Goal: Task Accomplishment & Management: Manage account settings

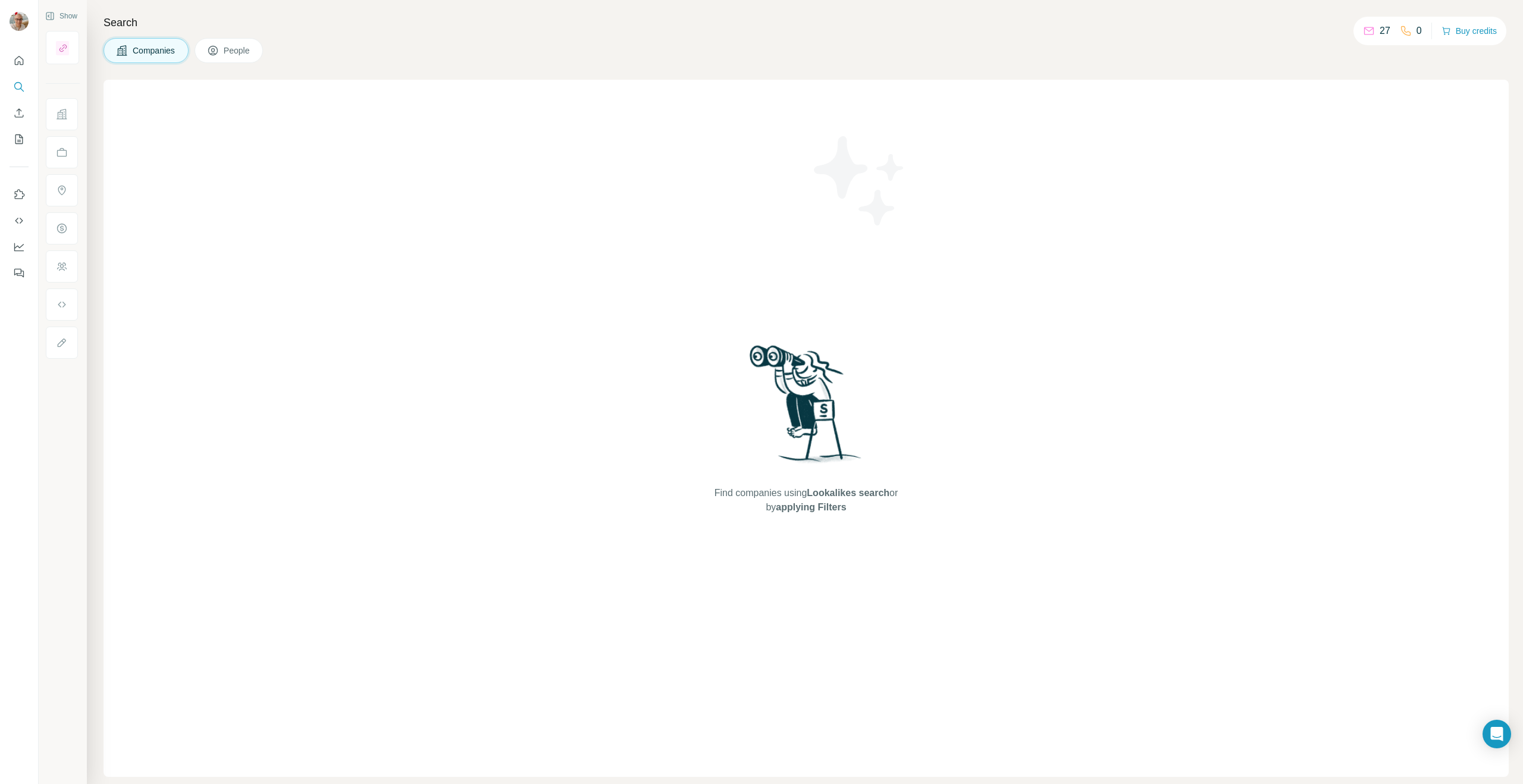
click at [0, 54] on div at bounding box center [19, 163] width 38 height 240
click at [34, 53] on div at bounding box center [19, 163] width 38 height 240
click at [25, 55] on icon "Quick start" at bounding box center [19, 61] width 12 height 12
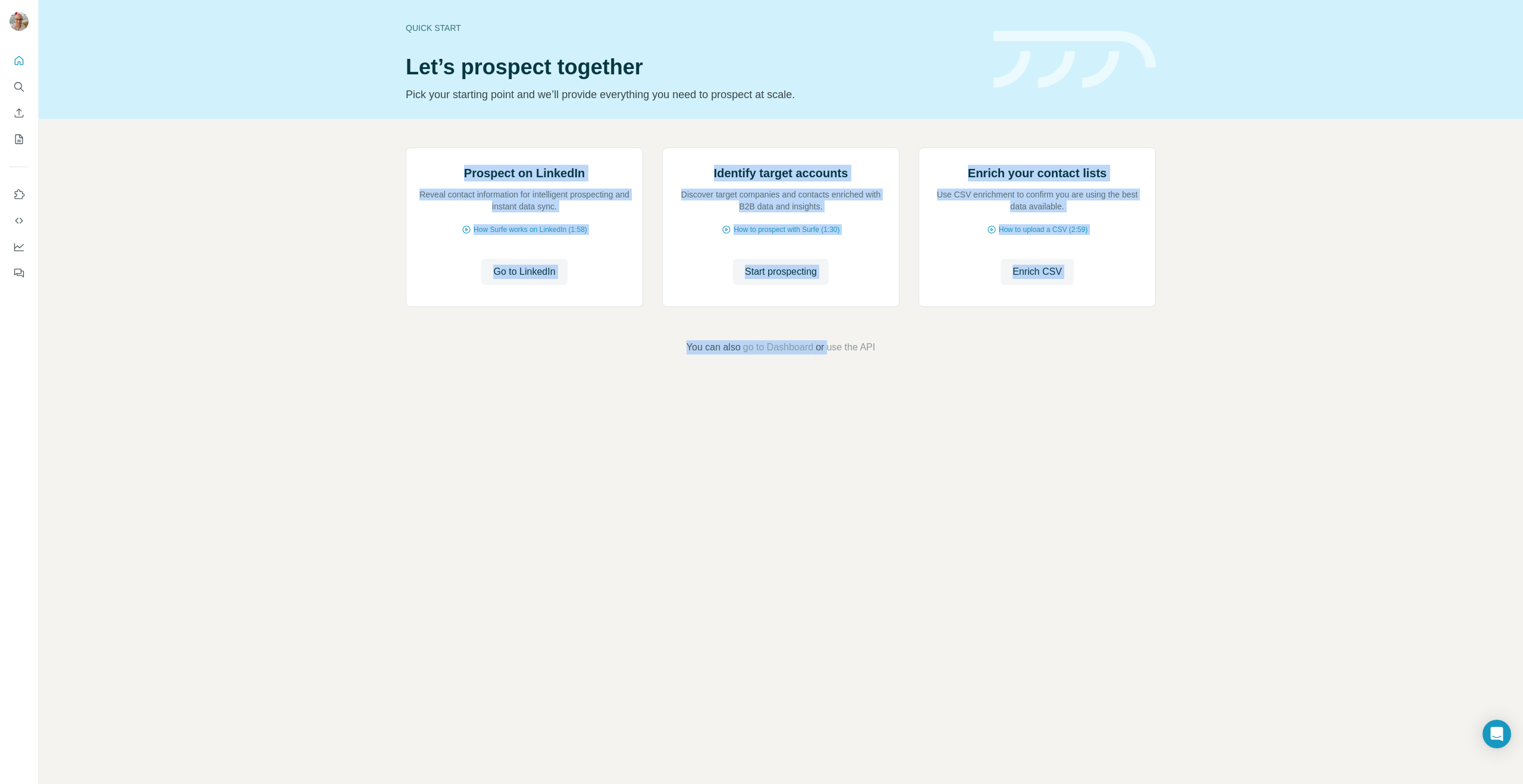
drag, startPoint x: 251, startPoint y: 226, endPoint x: 1330, endPoint y: 446, distance: 1101.2
click at [1331, 383] on div "Prospect on LinkedIn Reveal contact information for intelligent prospecting and…" at bounding box center [781, 251] width 1484 height 264
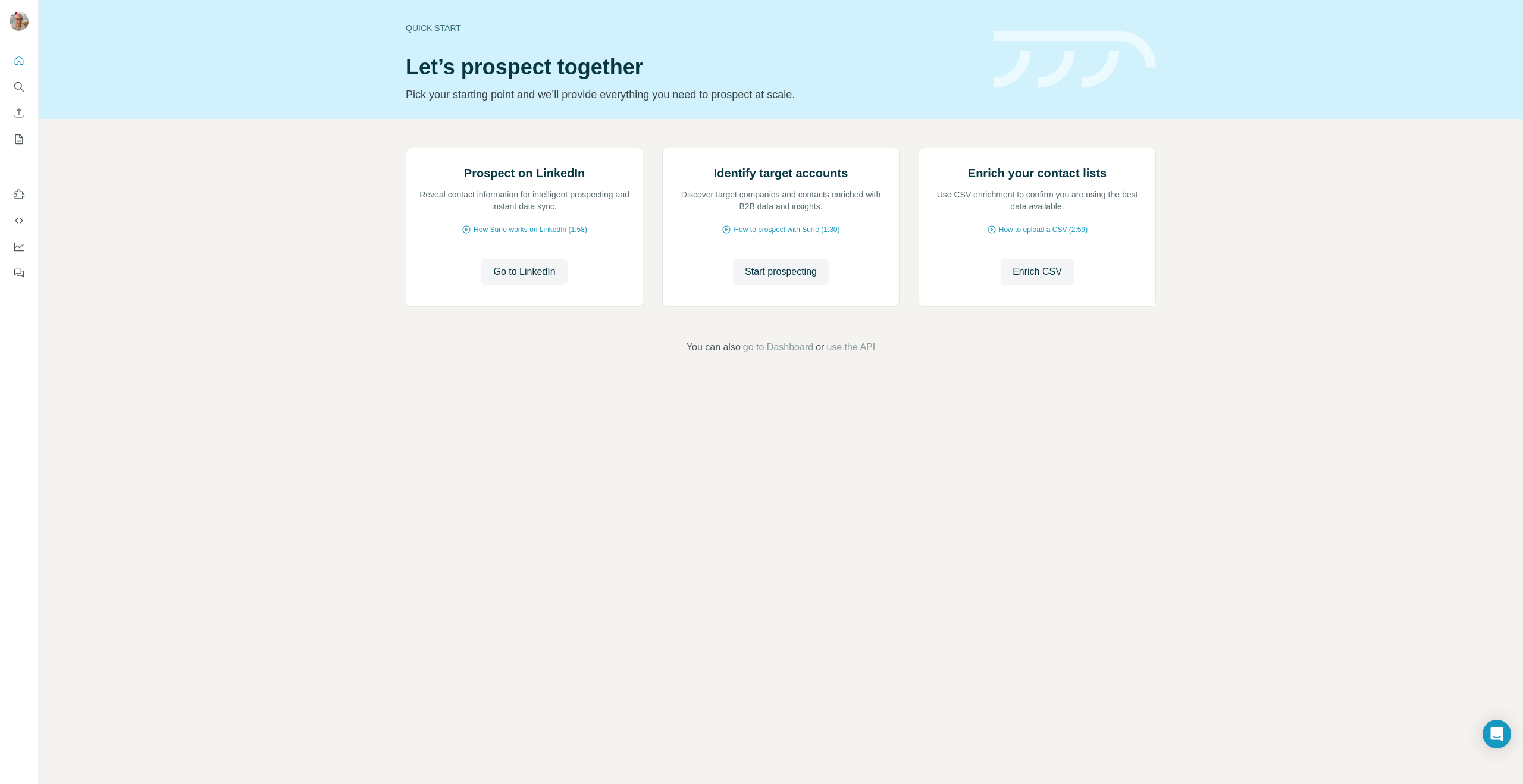
click at [1230, 537] on div "Quick start Let’s prospect together Pick your starting point and we’ll provide …" at bounding box center [781, 392] width 1484 height 784
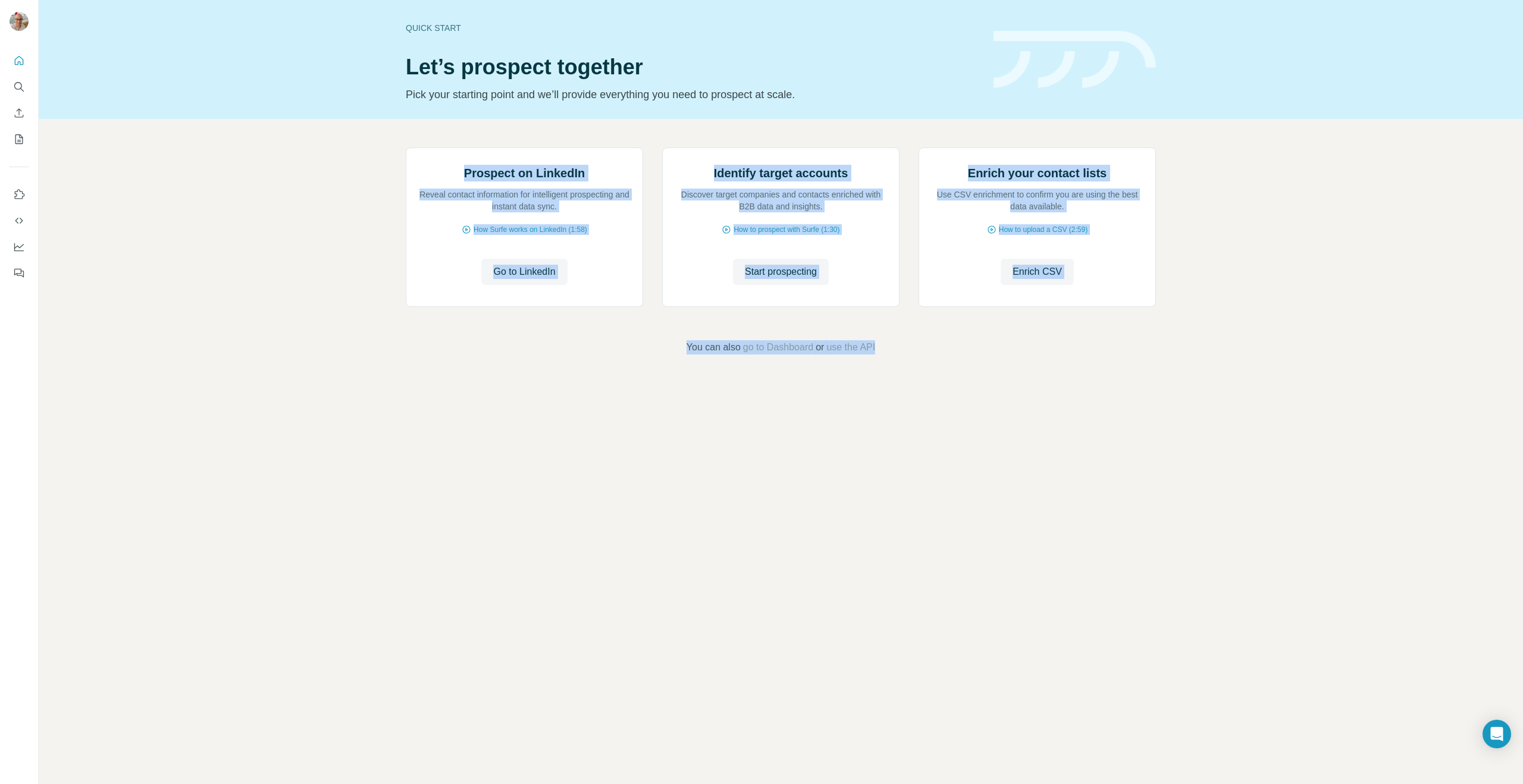
drag, startPoint x: 1137, startPoint y: 594, endPoint x: 229, endPoint y: 197, distance: 991.0
click at [229, 197] on div "Quick start Let’s prospect together Pick your starting point and we’ll provide …" at bounding box center [781, 392] width 1484 height 784
click at [229, 197] on div "Prospect on LinkedIn Reveal contact information for intelligent prospecting and…" at bounding box center [781, 251] width 1484 height 264
drag, startPoint x: 264, startPoint y: 203, endPoint x: 929, endPoint y: 522, distance: 737.6
click at [929, 522] on div "Quick start Let’s prospect together Pick your starting point and we’ll provide …" at bounding box center [781, 392] width 1484 height 784
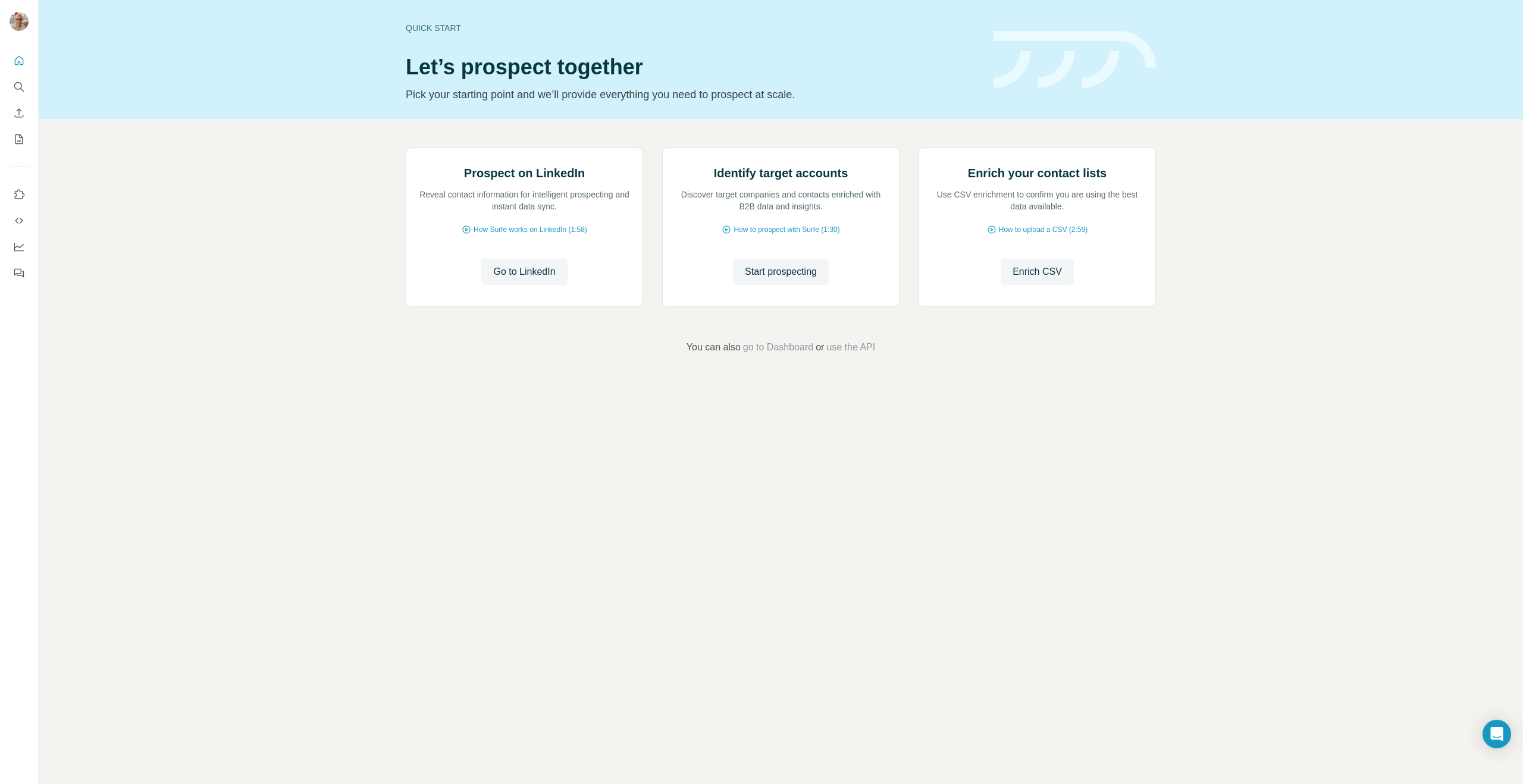
drag, startPoint x: 929, startPoint y: 522, endPoint x: 926, endPoint y: 528, distance: 6.7
click at [929, 522] on div "Quick start Let’s prospect together Pick your starting point and we’ll provide …" at bounding box center [781, 392] width 1484 height 784
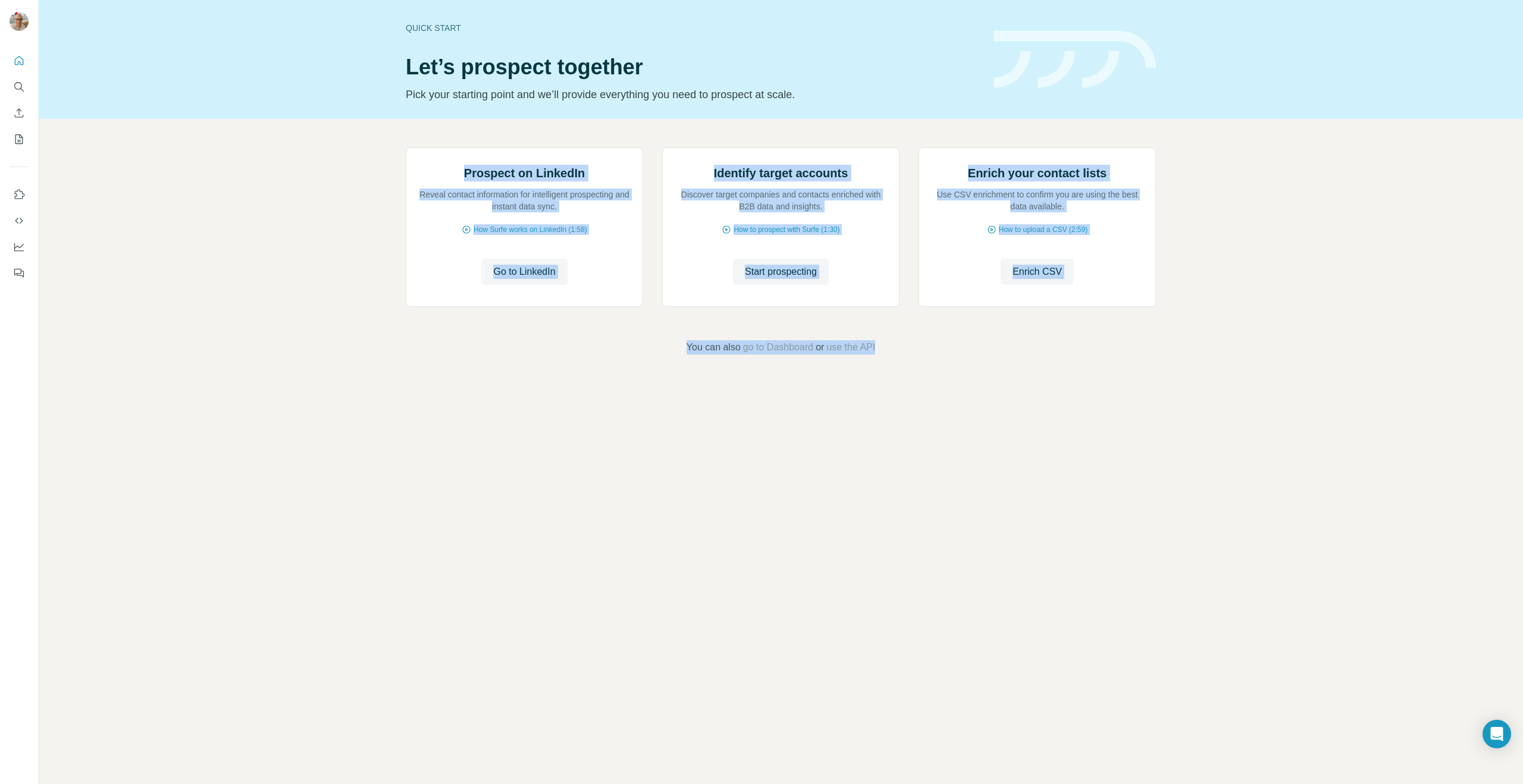
drag, startPoint x: 654, startPoint y: 441, endPoint x: 307, endPoint y: 239, distance: 401.5
click at [307, 239] on div "Quick start Let’s prospect together Pick your starting point and we’ll provide …" at bounding box center [781, 392] width 1484 height 784
click at [307, 239] on div "Prospect on LinkedIn Reveal contact information for intelligent prospecting and…" at bounding box center [781, 251] width 1484 height 264
drag, startPoint x: 286, startPoint y: 209, endPoint x: 916, endPoint y: 548, distance: 715.4
click at [916, 548] on div "Quick start Let’s prospect together Pick your starting point and we’ll provide …" at bounding box center [781, 392] width 1484 height 784
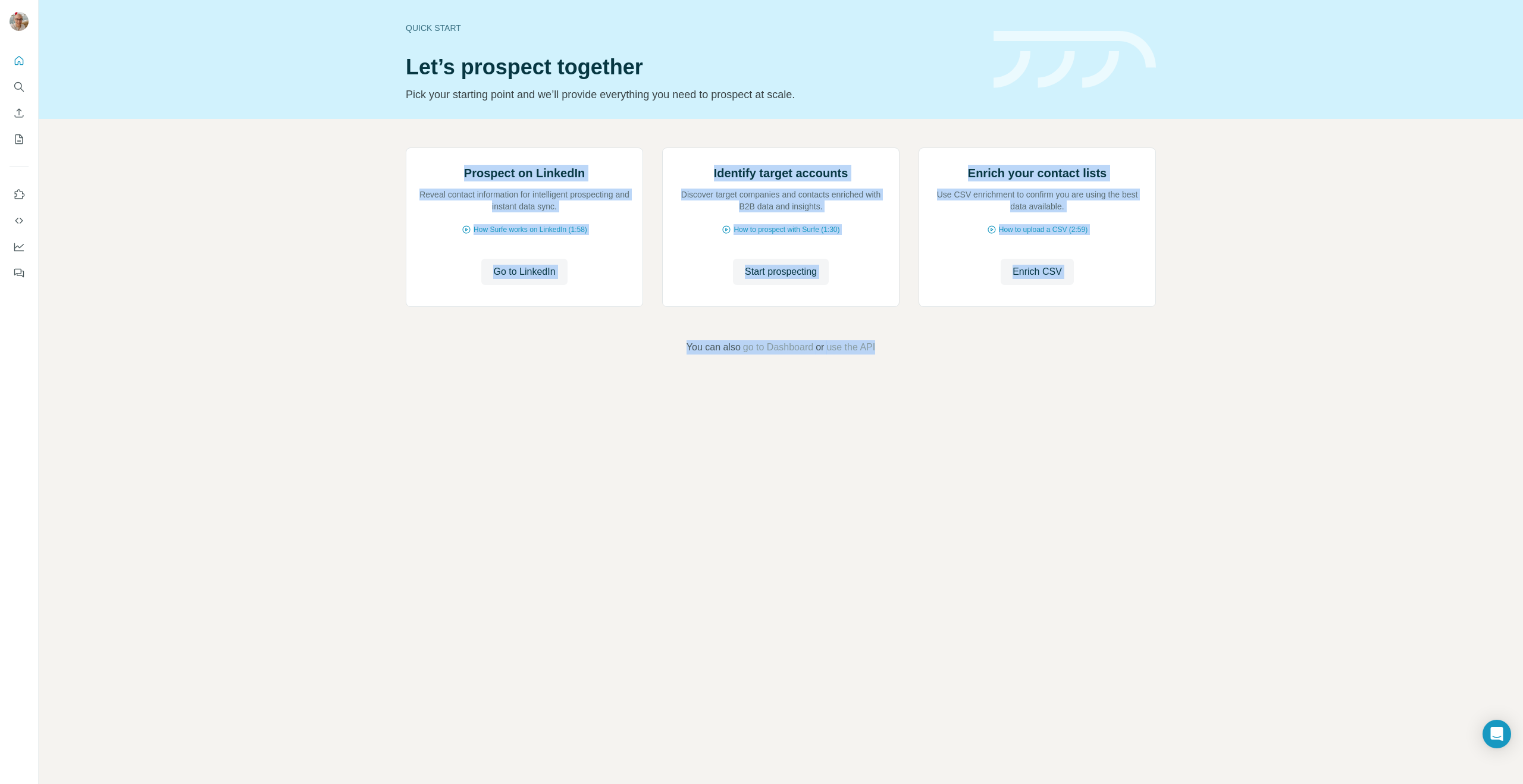
click at [916, 548] on div "Quick start Let’s prospect together Pick your starting point and we’ll provide …" at bounding box center [781, 392] width 1484 height 784
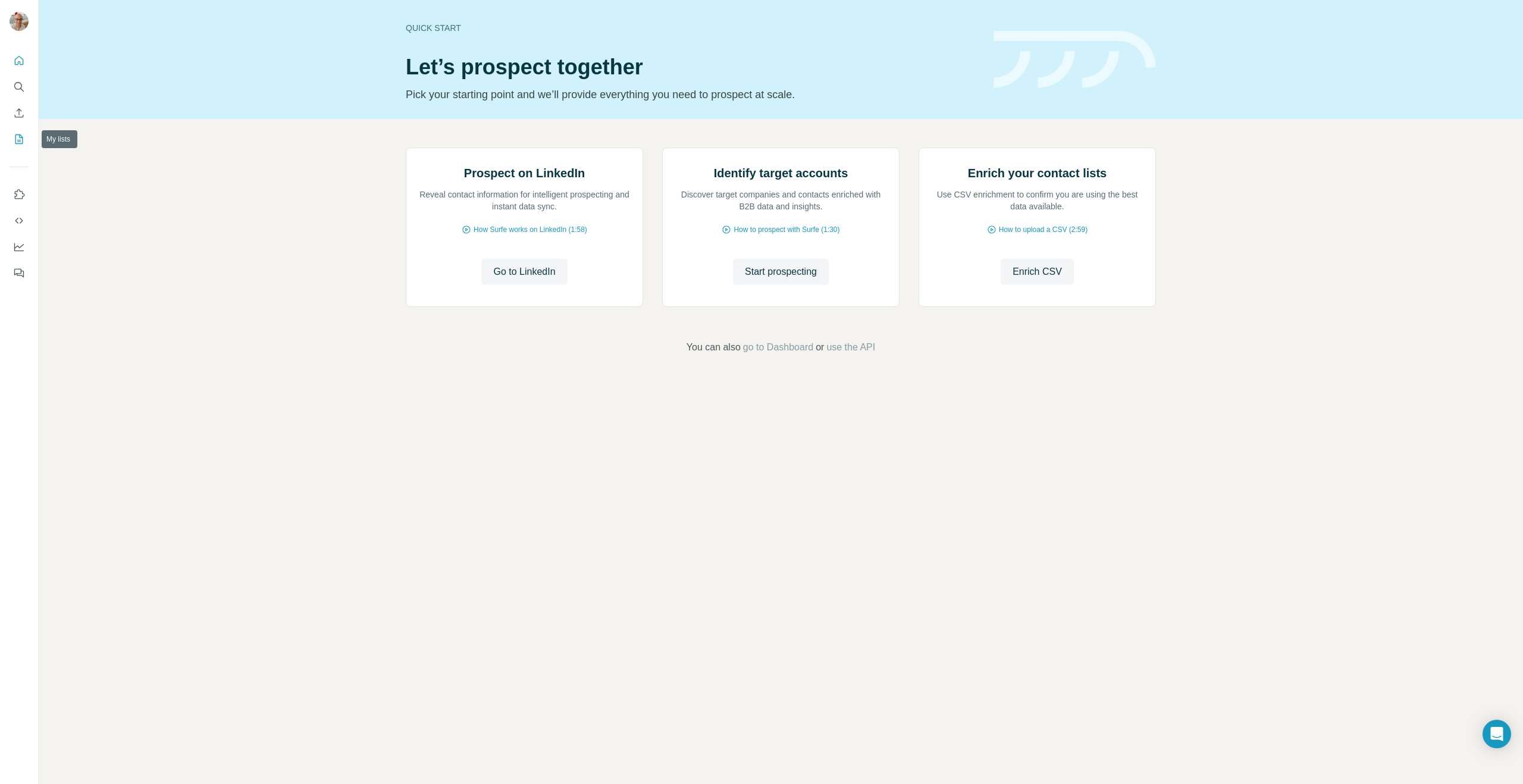
click at [19, 133] on button "My lists" at bounding box center [19, 139] width 19 height 22
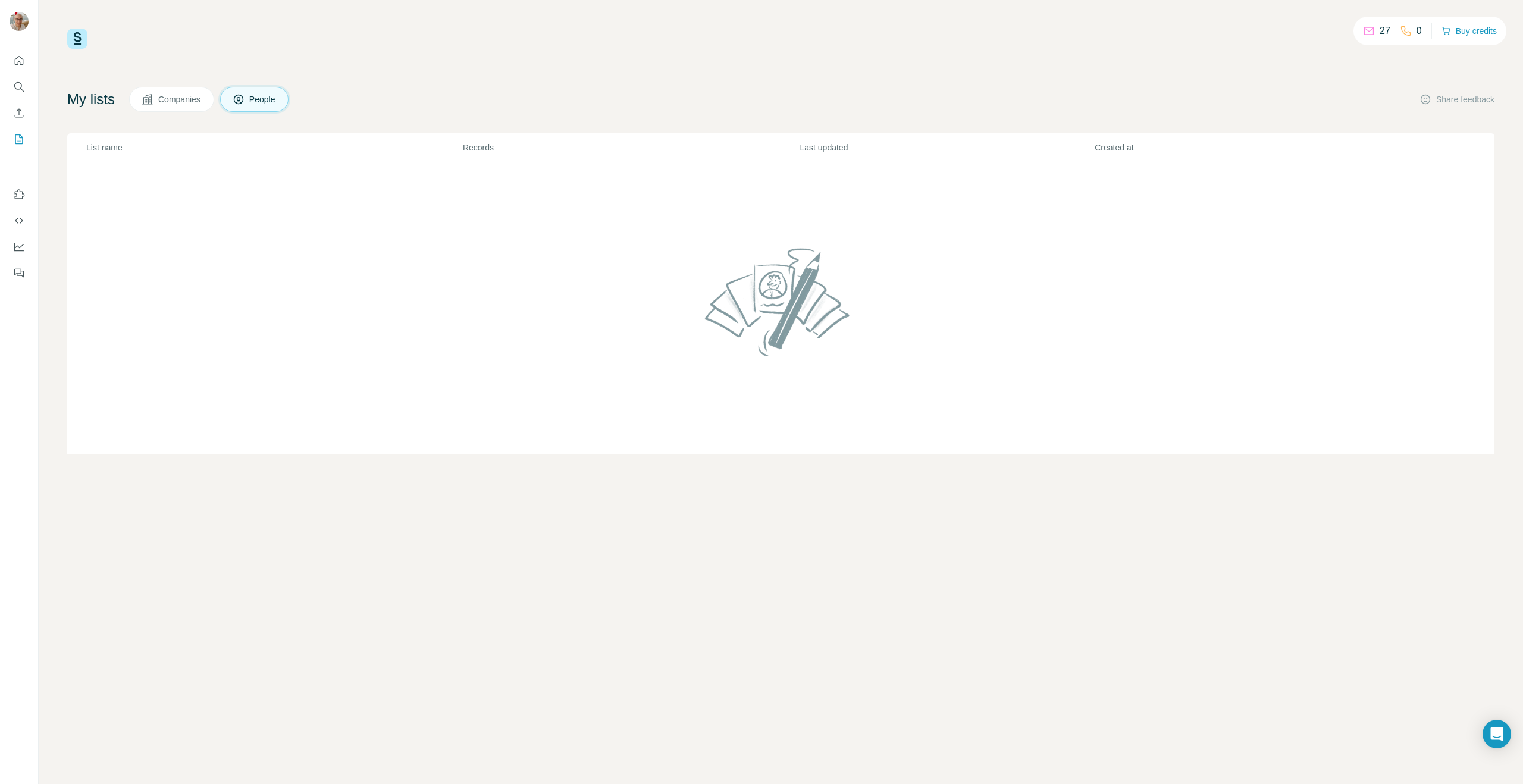
click at [385, 97] on div "My lists Companies People Share feedback" at bounding box center [781, 99] width 1427 height 25
click at [262, 94] on span "People" at bounding box center [262, 99] width 28 height 12
drag, startPoint x: 1290, startPoint y: 258, endPoint x: 993, endPoint y: 309, distance: 301.3
click at [993, 309] on td at bounding box center [781, 309] width 1427 height 293
drag, startPoint x: 990, startPoint y: 309, endPoint x: 697, endPoint y: 287, distance: 293.8
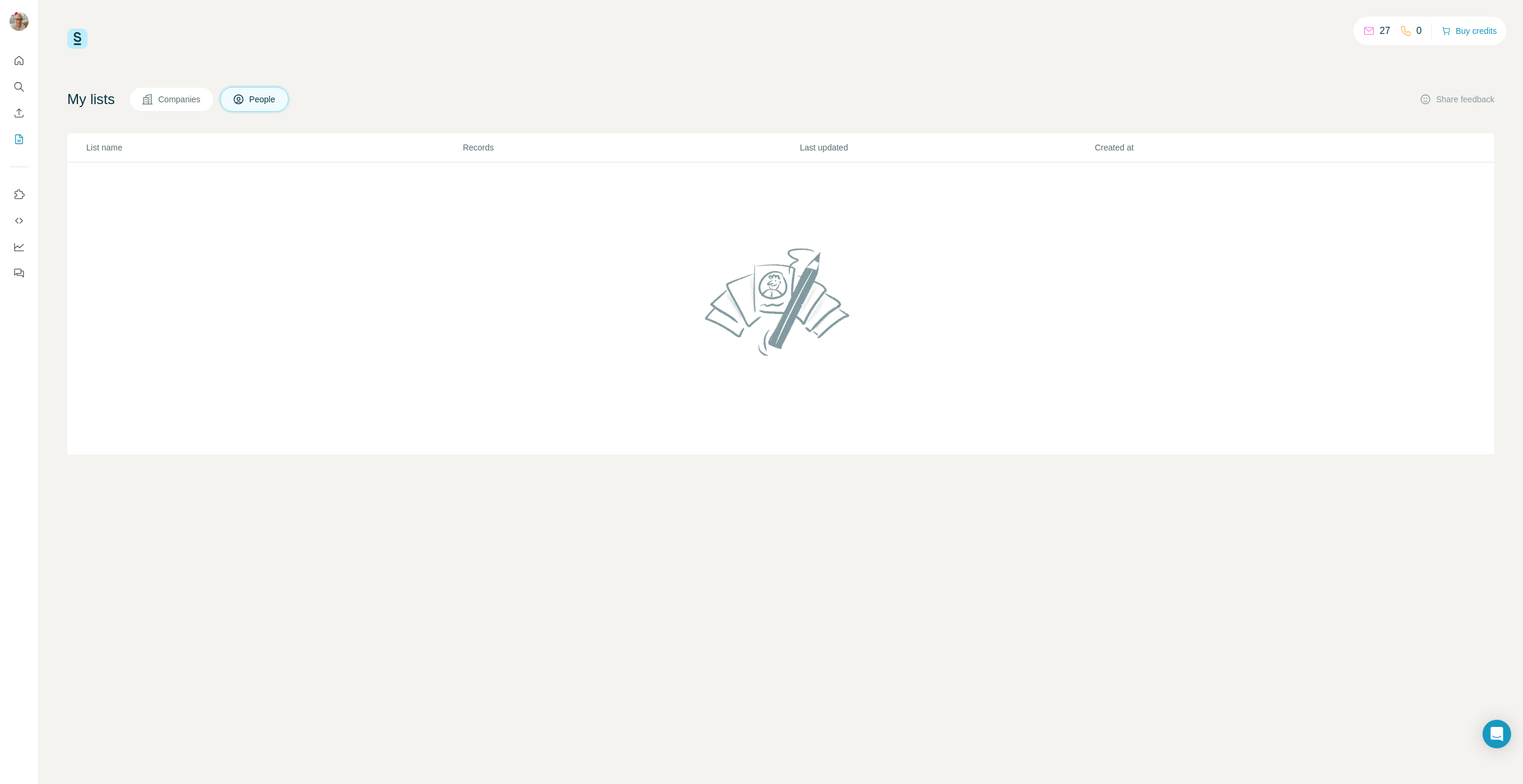
click at [697, 288] on td at bounding box center [781, 309] width 1427 height 293
click at [700, 287] on img at bounding box center [781, 301] width 162 height 127
click at [174, 97] on span "Companies" at bounding box center [180, 99] width 44 height 12
click at [263, 94] on span "People" at bounding box center [262, 99] width 28 height 12
click at [17, 247] on icon "Dashboard" at bounding box center [19, 246] width 12 height 12
